Goal: Information Seeking & Learning: Learn about a topic

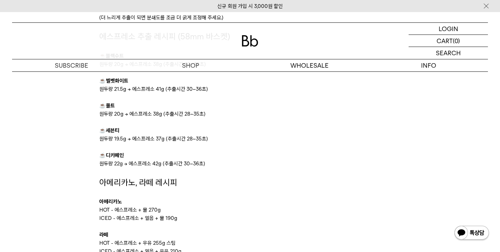
scroll to position [465, 0]
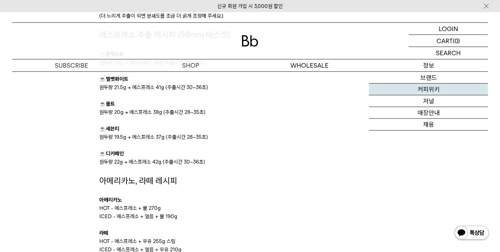
click at [419, 87] on link "커피위키" at bounding box center [428, 89] width 119 height 12
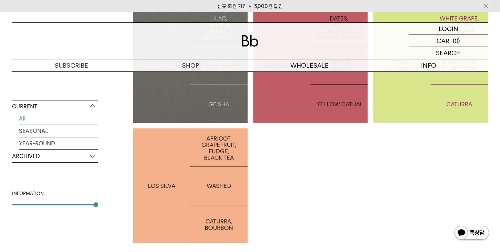
scroll to position [207, 0]
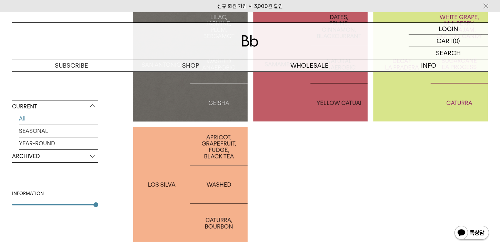
click at [67, 160] on p "ARCHIVED" at bounding box center [55, 156] width 86 height 12
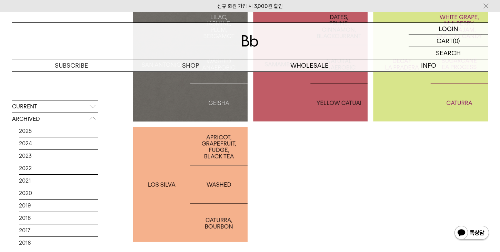
click at [34, 105] on p "CURRENT" at bounding box center [55, 106] width 86 height 12
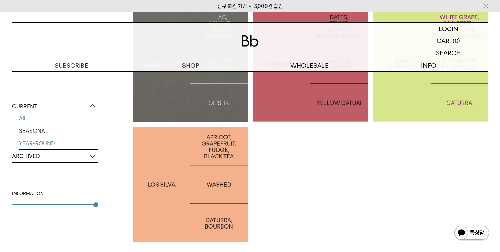
click at [31, 146] on link "YEAR-ROUND" at bounding box center [58, 143] width 79 height 12
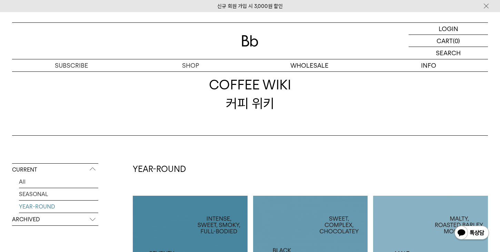
scroll to position [27, 0]
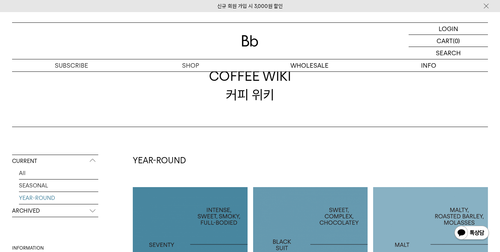
click at [65, 210] on p "ARCHIVED" at bounding box center [55, 211] width 86 height 12
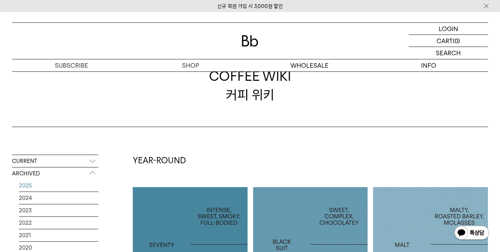
click at [62, 188] on link "2025" at bounding box center [58, 185] width 79 height 12
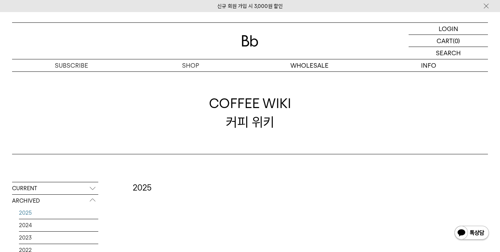
scroll to position [57, 0]
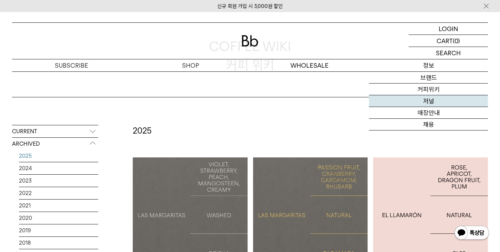
click at [428, 102] on link "저널" at bounding box center [428, 101] width 119 height 12
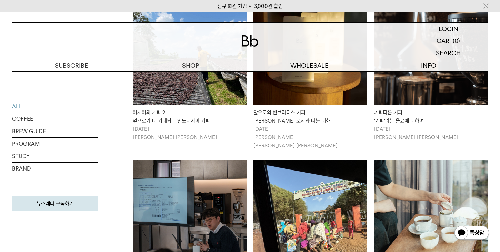
scroll to position [361, 0]
